Goal: Task Accomplishment & Management: Complete application form

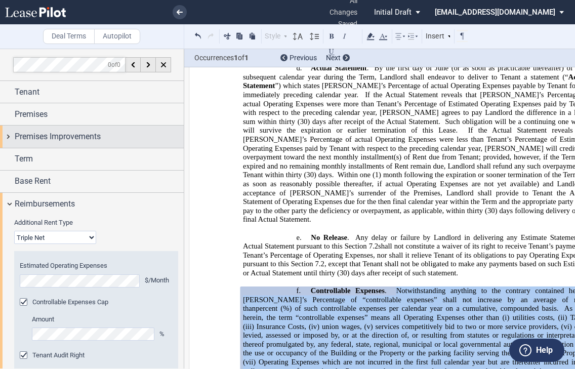
click at [58, 130] on div "Premises Improvements" at bounding box center [92, 137] width 184 height 22
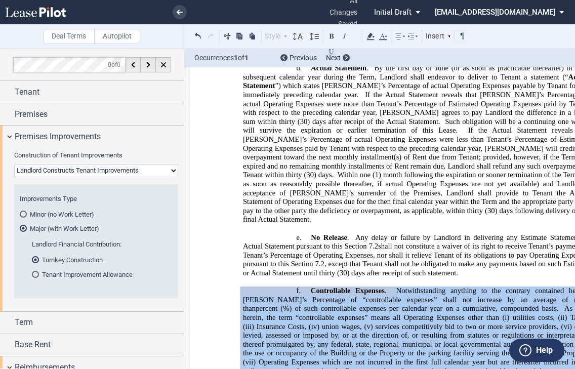
click at [52, 170] on select "Landlord Constructs Tenant Improvements Tenant Constructs Tenant Improvements "…" at bounding box center [96, 170] width 164 height 13
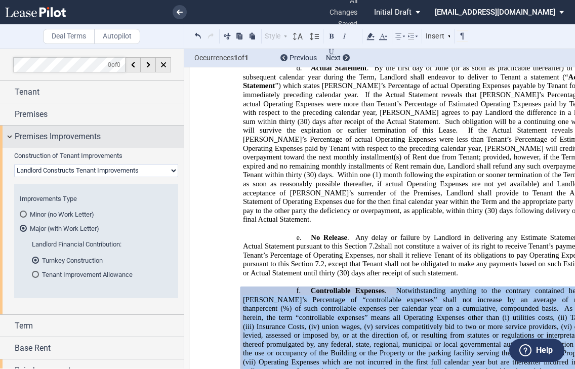
click at [142, 145] on div "Premises Improvements" at bounding box center [92, 137] width 184 height 22
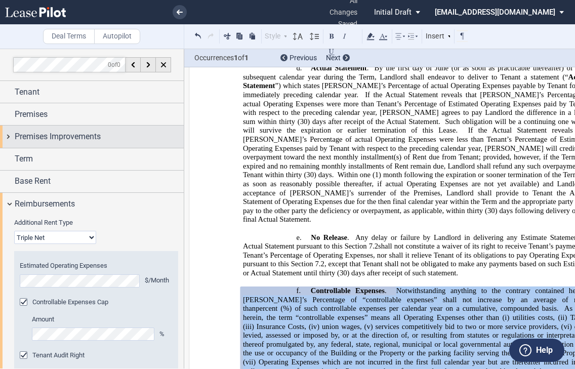
click at [85, 138] on span "Premises Improvements" at bounding box center [58, 137] width 86 height 12
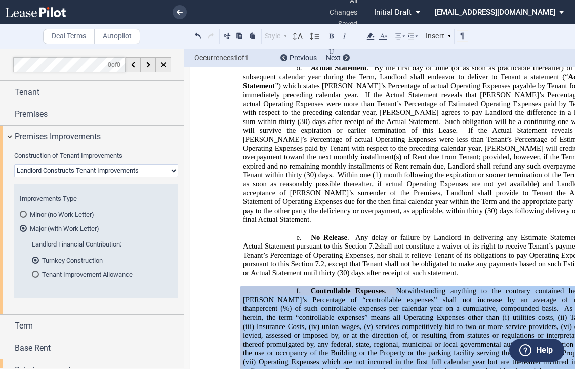
click at [35, 212] on md-radio-button "Minor (no Work Letter)" at bounding box center [96, 214] width 153 height 9
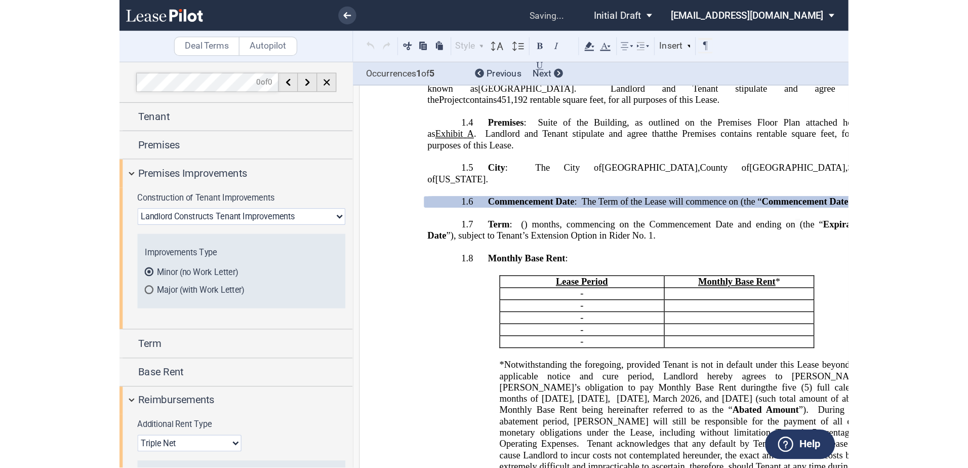
scroll to position [846, 0]
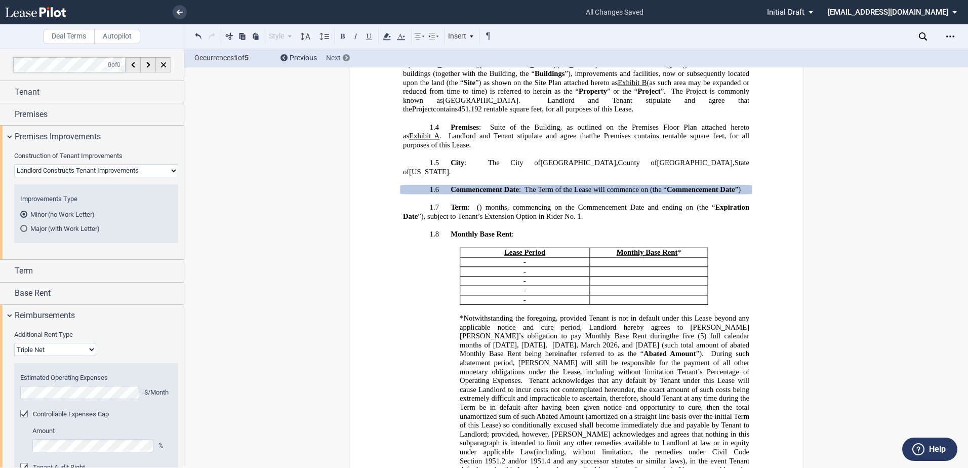
click at [341, 58] on div "Next" at bounding box center [338, 58] width 24 height 10
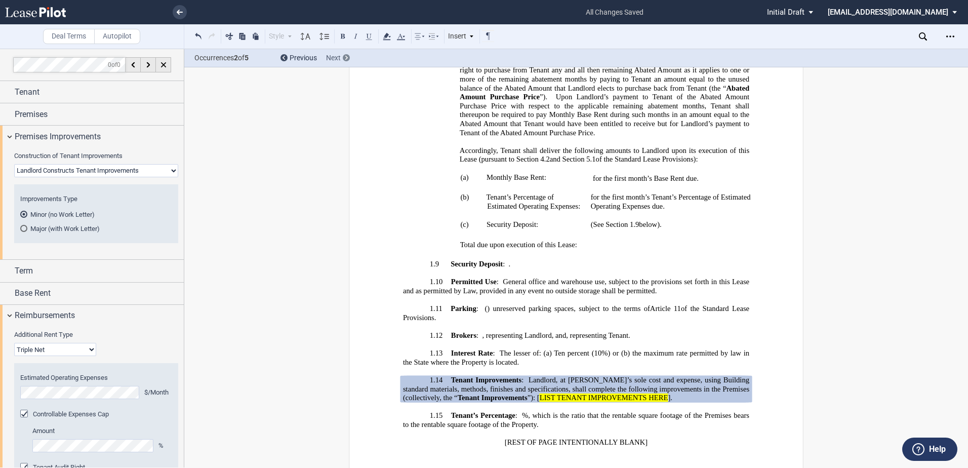
scroll to position [1417, 0]
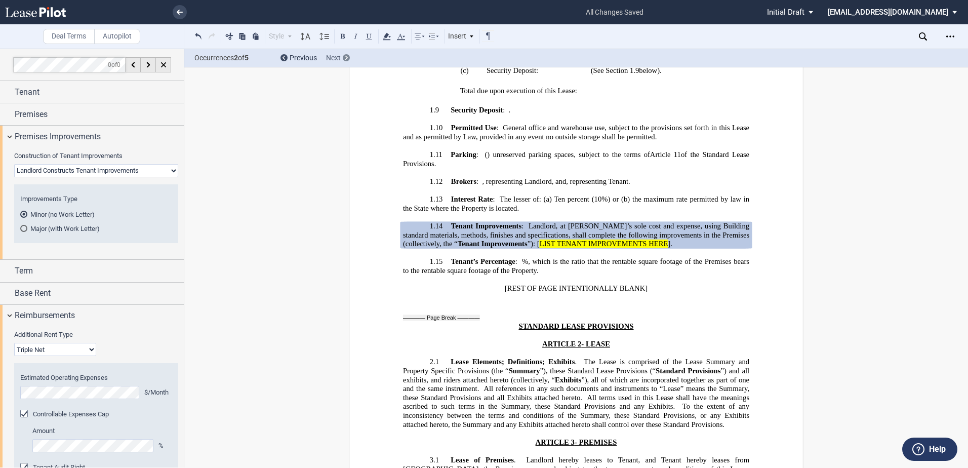
click at [345, 57] on icon at bounding box center [346, 58] width 3 height 4
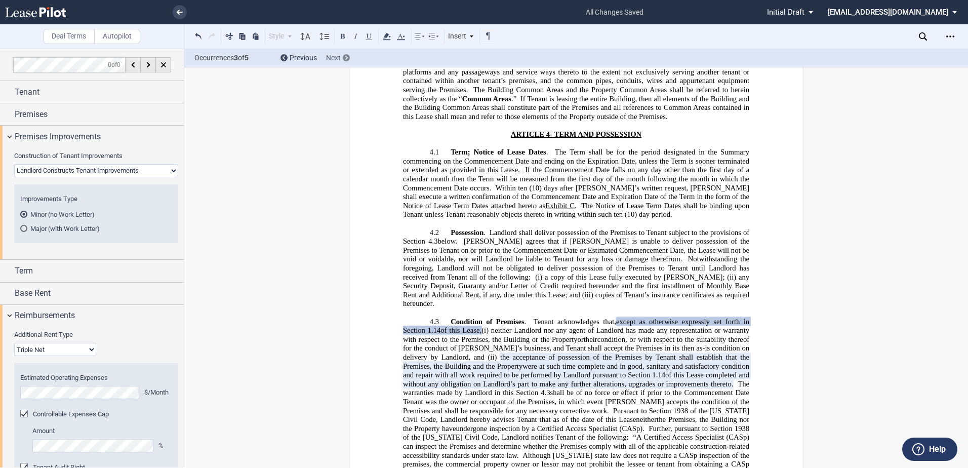
scroll to position [2306, 0]
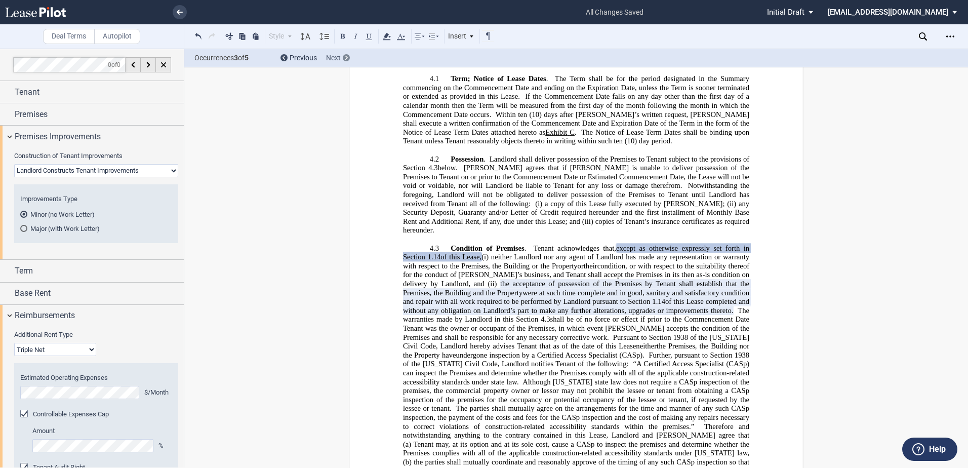
click at [345, 58] on icon at bounding box center [346, 58] width 3 height 4
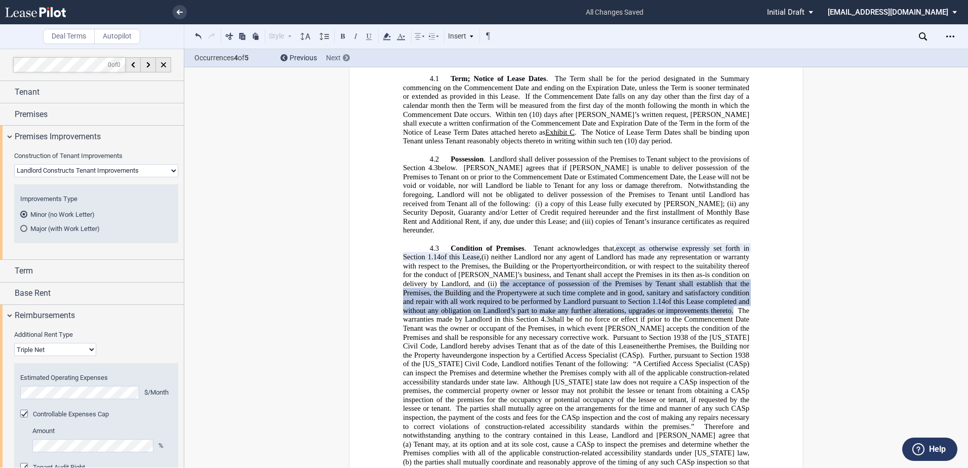
click at [345, 58] on icon at bounding box center [346, 58] width 3 height 4
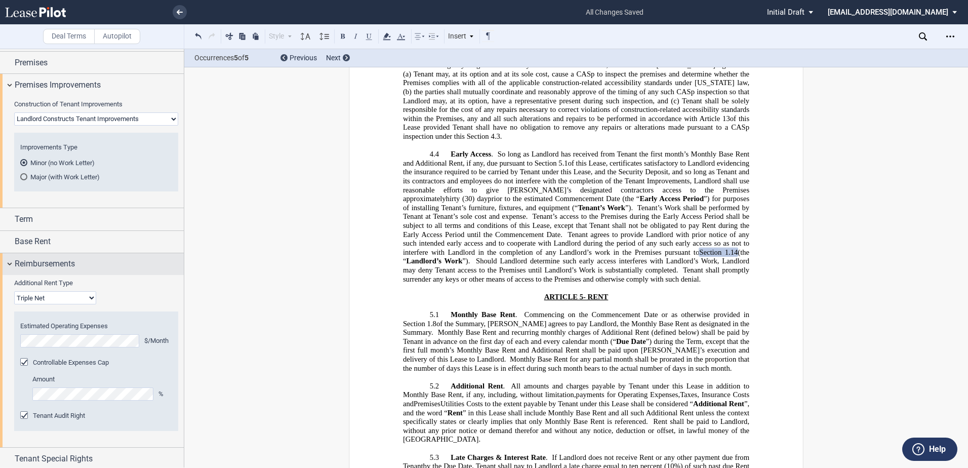
scroll to position [99, 0]
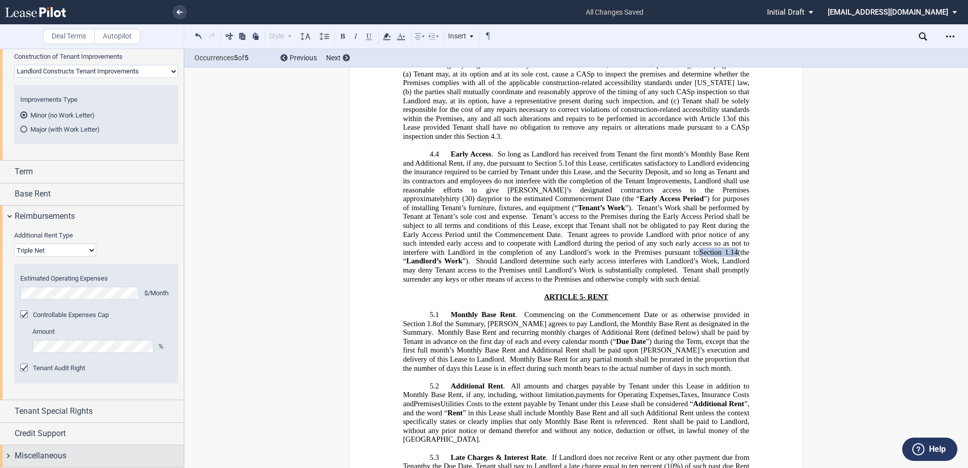
click at [101, 369] on div "Miscellaneous" at bounding box center [99, 456] width 169 height 12
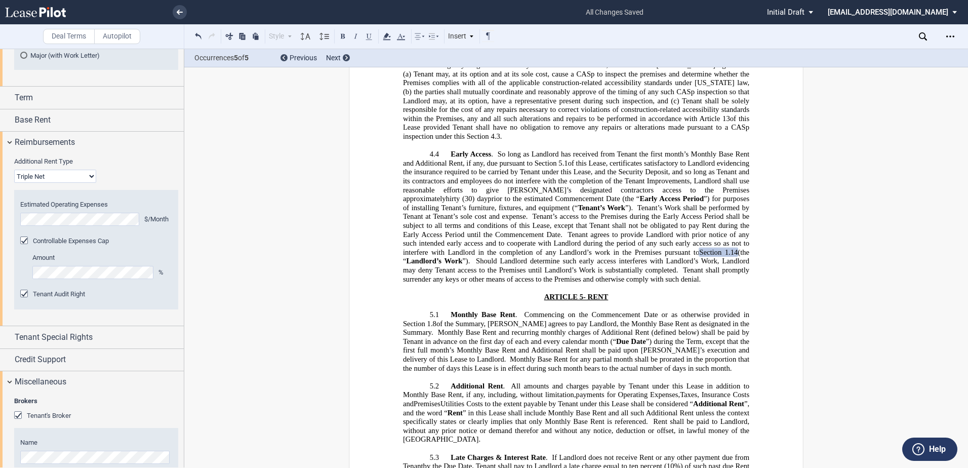
scroll to position [443, 0]
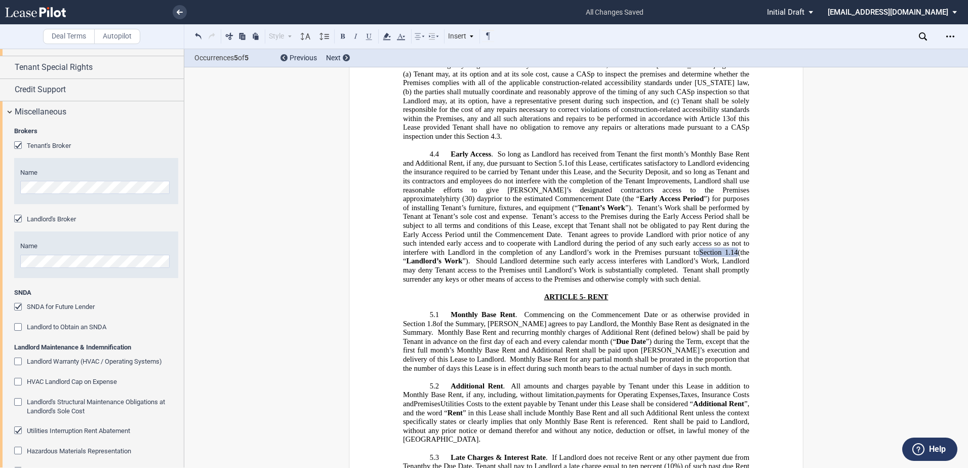
click at [108, 357] on span "Landlord Warranty (HVAC / Operating Systems)" at bounding box center [94, 361] width 135 height 8
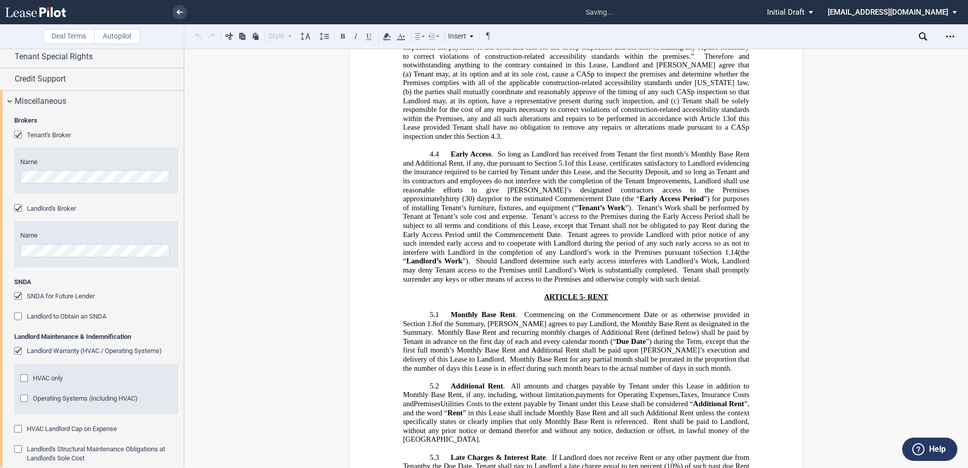
click at [75, 369] on span "Operating Systems (including HVAC)" at bounding box center [85, 398] width 105 height 8
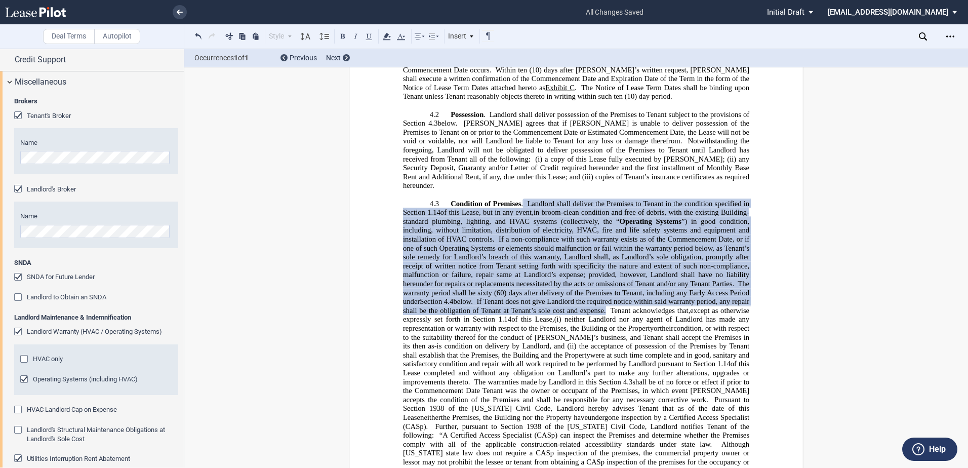
scroll to position [460, 0]
